Goal: Task Accomplishment & Management: Manage account settings

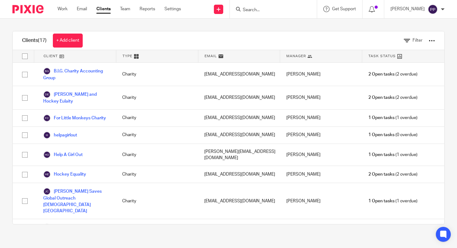
click at [105, 12] on link "Clients" at bounding box center [103, 9] width 14 height 6
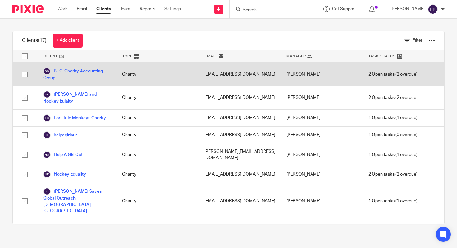
click at [91, 70] on link "B.I.G. Charity Accounting Group" at bounding box center [76, 75] width 67 height 14
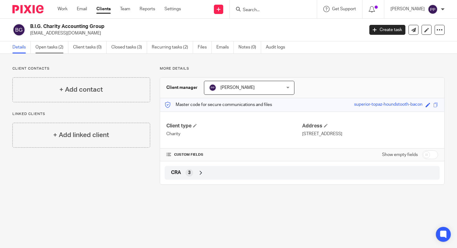
click at [50, 48] on link "Open tasks (2)" at bounding box center [51, 47] width 33 height 12
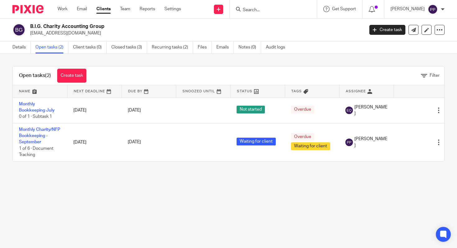
click at [114, 68] on div "Open tasks (2) Create task Filter" at bounding box center [229, 76] width 432 height 19
click at [104, 60] on div "Open tasks (2) Create task Filter Name Next Deadline Due By Snoozed Until Statu…" at bounding box center [228, 114] width 457 height 120
click at [154, 26] on h2 "B.I.G. Charity Accounting Group" at bounding box center [162, 26] width 264 height 7
click at [100, 8] on link "Clients" at bounding box center [103, 9] width 14 height 6
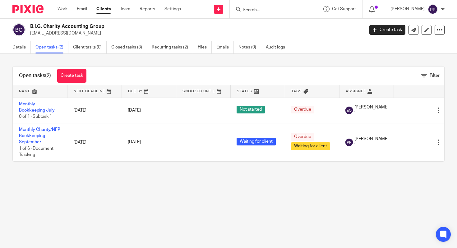
click at [100, 8] on link "Clients" at bounding box center [103, 9] width 14 height 6
